Goal: Task Accomplishment & Management: Manage account settings

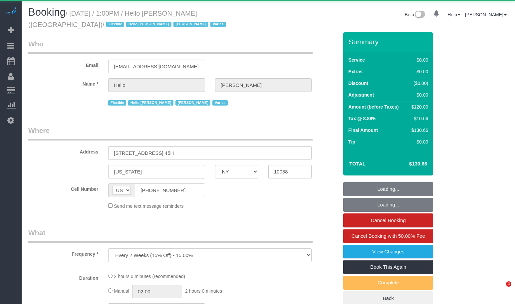
select select "NY"
drag, startPoint x: 0, startPoint y: 0, endPoint x: 206, endPoint y: 14, distance: 207.0
click at [206, 14] on small "/ [DATE] / 1:00PM / Hello [PERSON_NAME] ([GEOGRAPHIC_DATA]) / Flexible Hello [P…" at bounding box center [127, 19] width 199 height 19
select select "object:825"
select select "number:89"
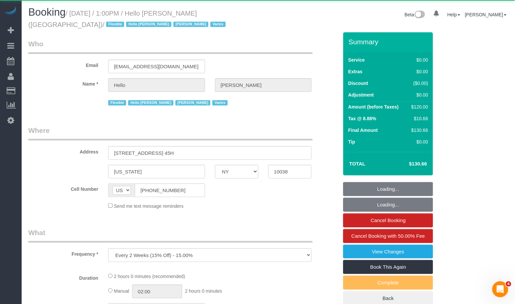
select select "number:90"
select select "number:15"
select select "number:7"
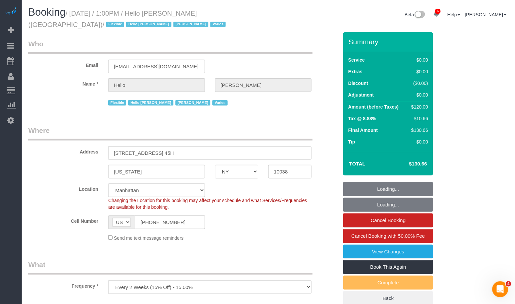
select select "spot1"
select select "1"
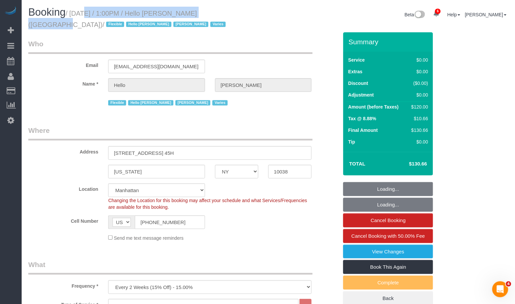
drag, startPoint x: 213, startPoint y: 12, endPoint x: 77, endPoint y: 14, distance: 136.2
click at [77, 14] on small "/ [DATE] / 1:00PM / Hello [PERSON_NAME] ([GEOGRAPHIC_DATA]) / Flexible Hello [P…" at bounding box center [127, 19] width 199 height 19
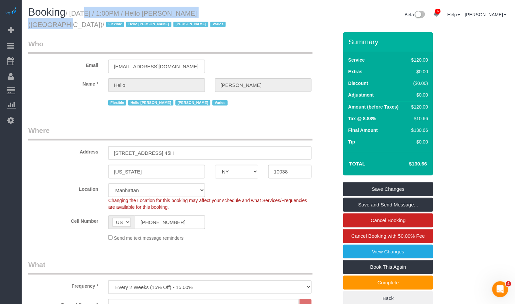
copy small "[DATE] / 1:00PM / Hello [PERSON_NAME] ([GEOGRAPHIC_DATA])"
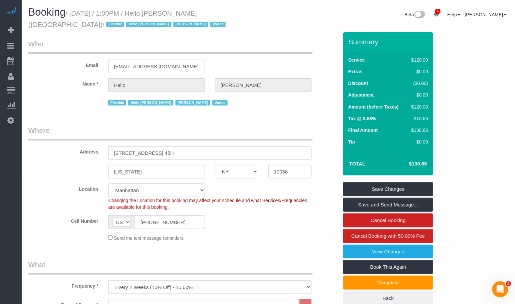
click at [193, 29] on div "Booking / [DATE] / 1:00PM / Hello [PERSON_NAME] ([GEOGRAPHIC_DATA]) / Flexible …" at bounding box center [145, 20] width 245 height 26
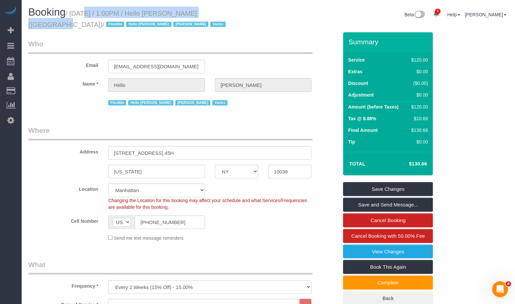
drag, startPoint x: 214, startPoint y: 13, endPoint x: 75, endPoint y: 14, distance: 138.6
click at [75, 14] on small "/ [DATE] / 1:00PM / Hello [PERSON_NAME] ([GEOGRAPHIC_DATA]) / Flexible Hello [P…" at bounding box center [127, 19] width 199 height 19
copy small "[DATE] / 1:00PM / Hello [PERSON_NAME] ([GEOGRAPHIC_DATA])"
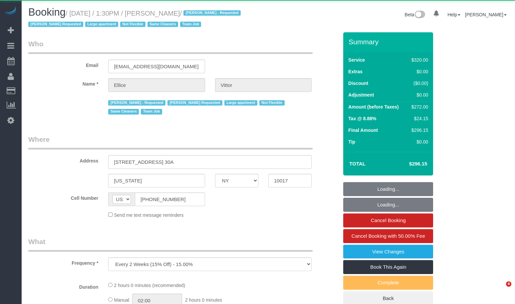
select select "NY"
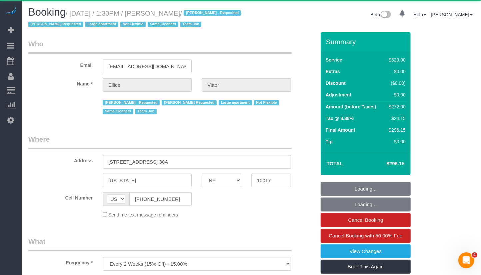
select select "2"
select select "number:62"
select select "number:75"
select select "number:15"
select select "number:6"
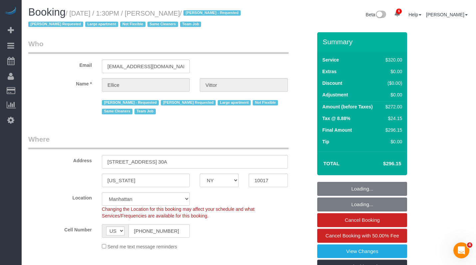
select select "object:1394"
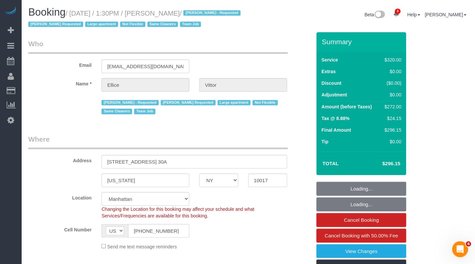
select select "string:stripe-pm_1RY6uz4VGloSiKo7sBfzYHna"
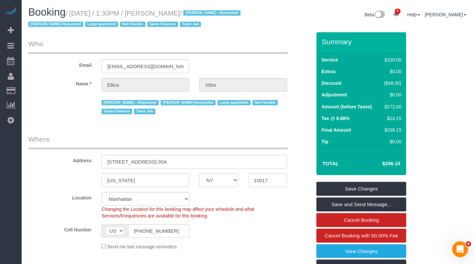
drag, startPoint x: 190, startPoint y: 13, endPoint x: 77, endPoint y: 16, distance: 112.6
click at [77, 16] on small "/ August 29, 2025 / 1:30PM / Ellice Vittor / Geraldin Bastidas - Requested Kari…" at bounding box center [135, 19] width 214 height 19
copy small "August 29, 2025 / 1:30PM / Ellice Vitto"
click at [151, 12] on small "/ August 29, 2025 / 1:30PM / Ellice Vittor / Geraldin Bastidas - Requested Kari…" at bounding box center [135, 19] width 214 height 19
drag, startPoint x: 193, startPoint y: 11, endPoint x: 75, endPoint y: 16, distance: 117.3
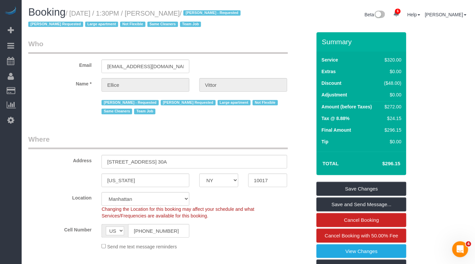
click at [75, 16] on small "/ August 29, 2025 / 1:30PM / Ellice Vittor / Geraldin Bastidas - Requested Kari…" at bounding box center [135, 19] width 214 height 19
copy small "August 29, 2025 / 1:30PM / Ellice Vittor"
click at [192, 11] on small "/ August 29, 2025 / 1:30PM / Ellice Vittor / Geraldin Bastidas - Requested Kari…" at bounding box center [135, 19] width 214 height 19
drag, startPoint x: 193, startPoint y: 12, endPoint x: 96, endPoint y: 16, distance: 96.3
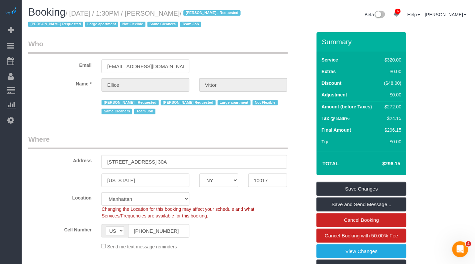
click at [97, 15] on small "/ August 29, 2025 / 1:30PM / Ellice Vittor / Geraldin Bastidas - Requested Kari…" at bounding box center [135, 19] width 214 height 19
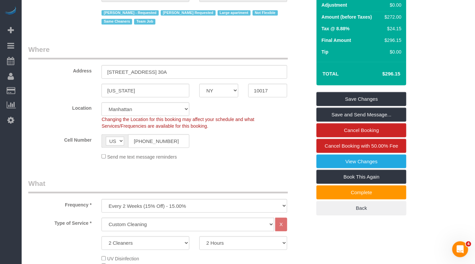
scroll to position [87, 0]
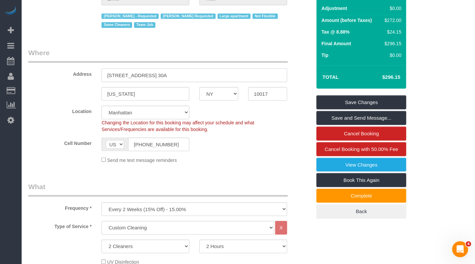
click at [201, 82] on input "860 United Nations Plaza Apt. 30A" at bounding box center [195, 76] width 186 height 14
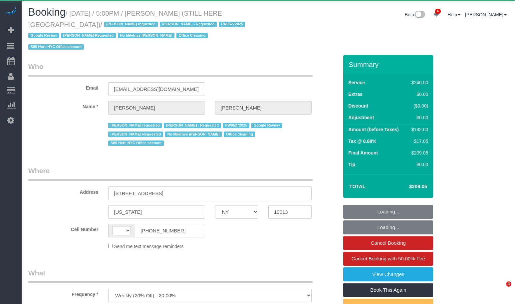
select select "NY"
select select "object:841"
select select "string:US"
select select "180"
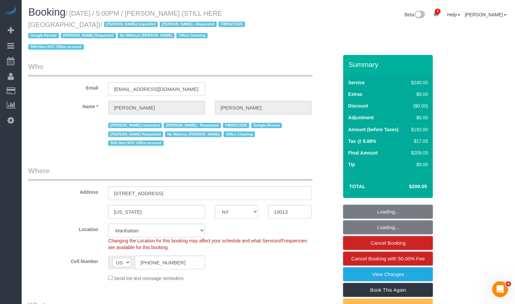
select select "string:stripe-pm_1QY8Py4VGloSiKo7kVLuacfg"
select select "spot1"
select select "number:89"
select select "number:90"
select select "number:15"
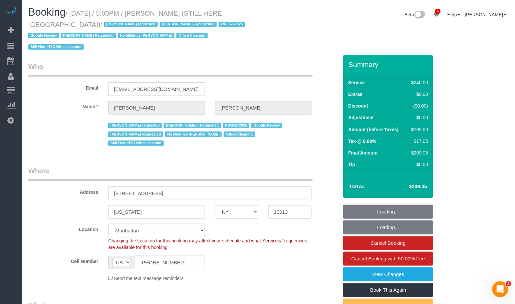
select select "number:5"
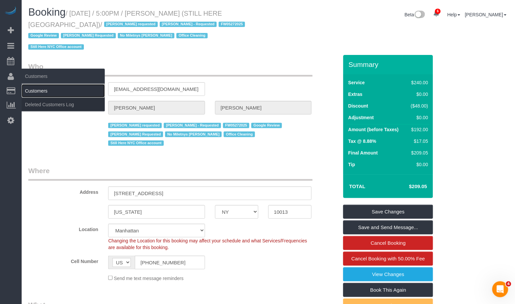
click at [39, 91] on link "Customers" at bounding box center [63, 90] width 83 height 13
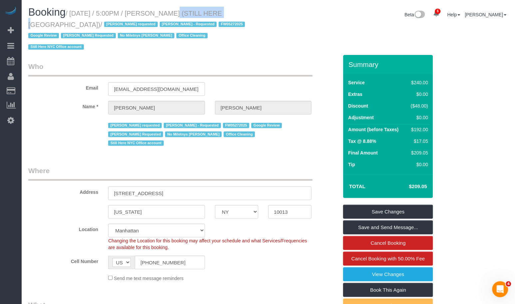
drag, startPoint x: 205, startPoint y: 12, endPoint x: 161, endPoint y: 14, distance: 43.7
click at [161, 14] on small "/ August 29, 2025 / 5:00PM / William Jewkes (STILL HERE NYC) / Ana Araujo reque…" at bounding box center [137, 30] width 219 height 41
copy small "William Jewkes"
click at [135, 10] on small "/ August 29, 2025 / 5:00PM / William Jewkes (STILL HERE NYC) / Ana Araujo reque…" at bounding box center [137, 30] width 219 height 41
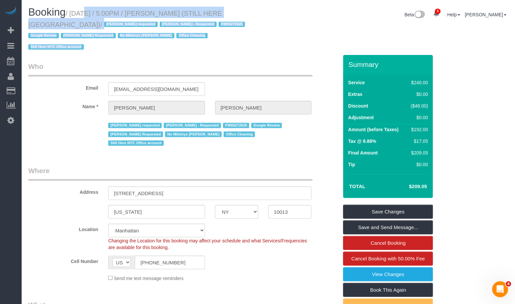
drag, startPoint x: 76, startPoint y: 14, endPoint x: 267, endPoint y: 18, distance: 191.2
click at [282, 18] on div "Booking / August 29, 2025 / 5:00PM / William Jewkes (STILL HERE NYC) / Ana Arau…" at bounding box center [268, 31] width 490 height 48
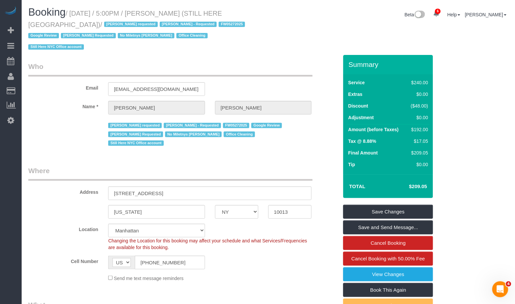
drag, startPoint x: 147, startPoint y: 10, endPoint x: 136, endPoint y: 13, distance: 11.7
click at [147, 10] on small "/ August 29, 2025 / 5:00PM / William Jewkes (STILL HERE NYC) / Ana Araujo reque…" at bounding box center [137, 30] width 219 height 41
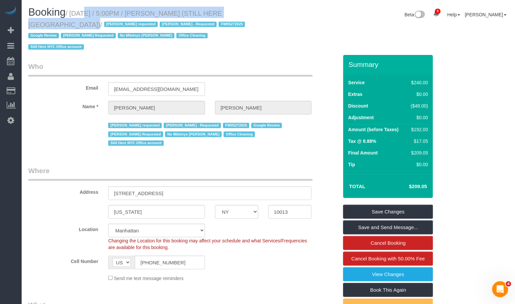
drag, startPoint x: 77, startPoint y: 14, endPoint x: 230, endPoint y: 13, distance: 153.9
click at [267, 17] on div "Booking / August 29, 2025 / 5:00PM / William Jewkes (STILL HERE NYC) / Ana Arau…" at bounding box center [145, 31] width 245 height 48
copy small "August 29, 2025 / 5:00PM / William Jewkes (STILL HERE NYC)"
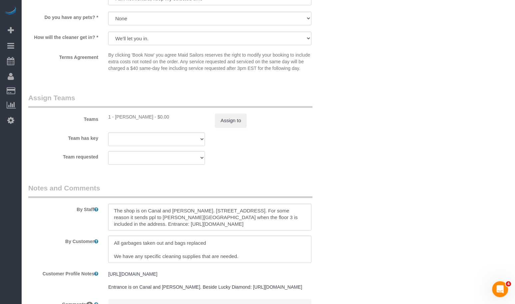
scroll to position [53, 0]
drag, startPoint x: 156, startPoint y: 210, endPoint x: 113, endPoint y: 205, distance: 43.3
click at [113, 205] on textarea at bounding box center [209, 217] width 203 height 27
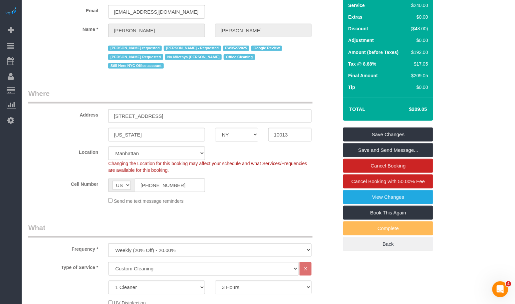
scroll to position [0, 0]
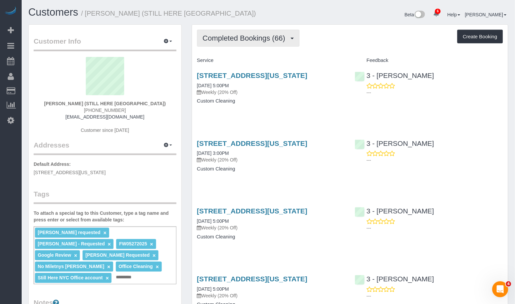
click at [245, 40] on span "Completed Bookings (66)" at bounding box center [246, 38] width 86 height 8
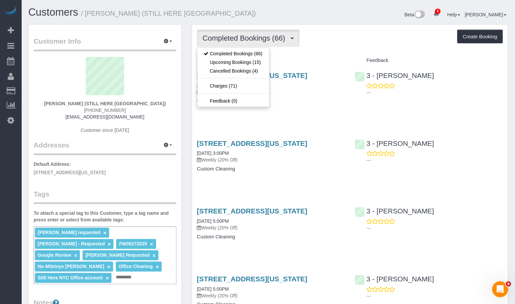
click at [247, 40] on span "Completed Bookings (66)" at bounding box center [246, 38] width 86 height 8
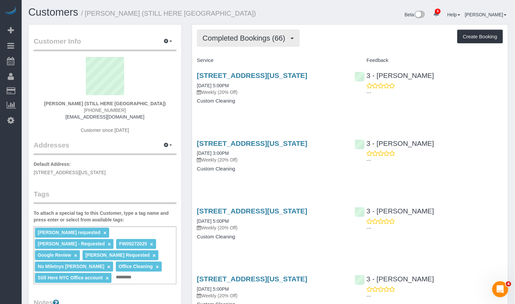
click at [247, 40] on span "Completed Bookings (66)" at bounding box center [246, 38] width 86 height 8
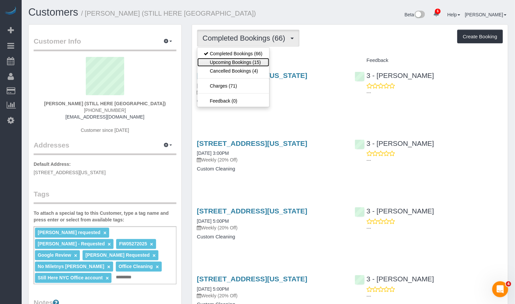
click at [237, 62] on link "Upcoming Bookings (15)" at bounding box center [233, 62] width 72 height 9
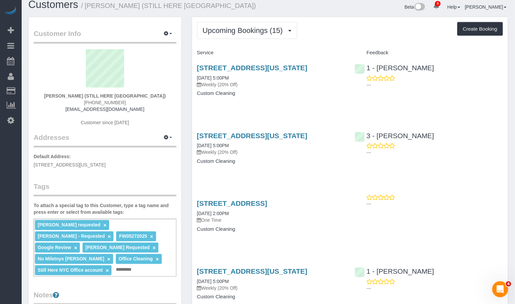
scroll to position [6, 0]
